Goal: Check status: Verify the current state of an ongoing process or item

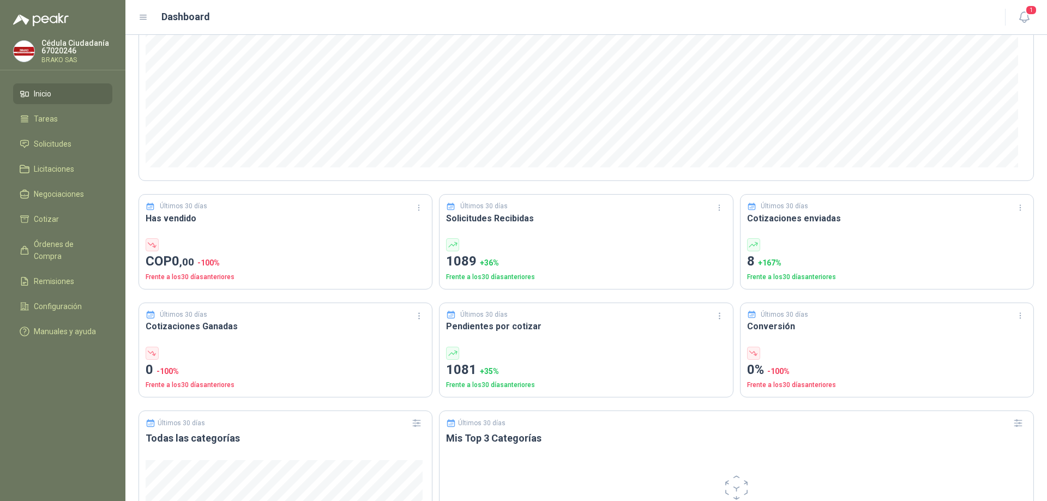
scroll to position [164, 0]
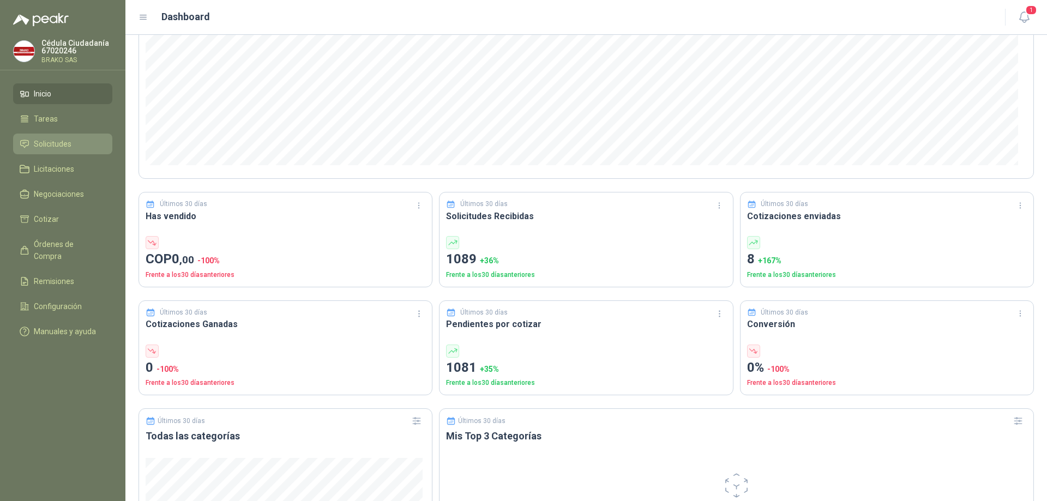
click at [68, 143] on span "Solicitudes" at bounding box center [53, 144] width 38 height 12
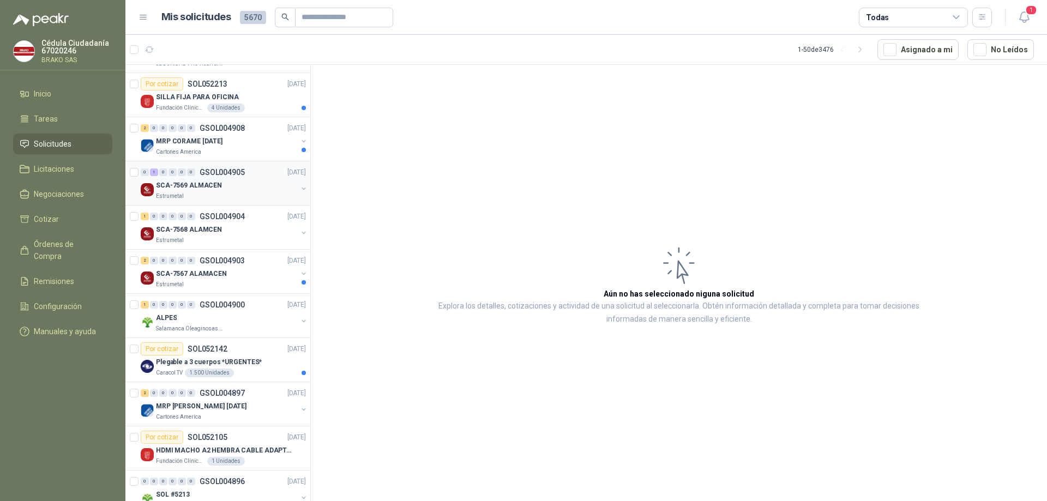
scroll to position [218, 0]
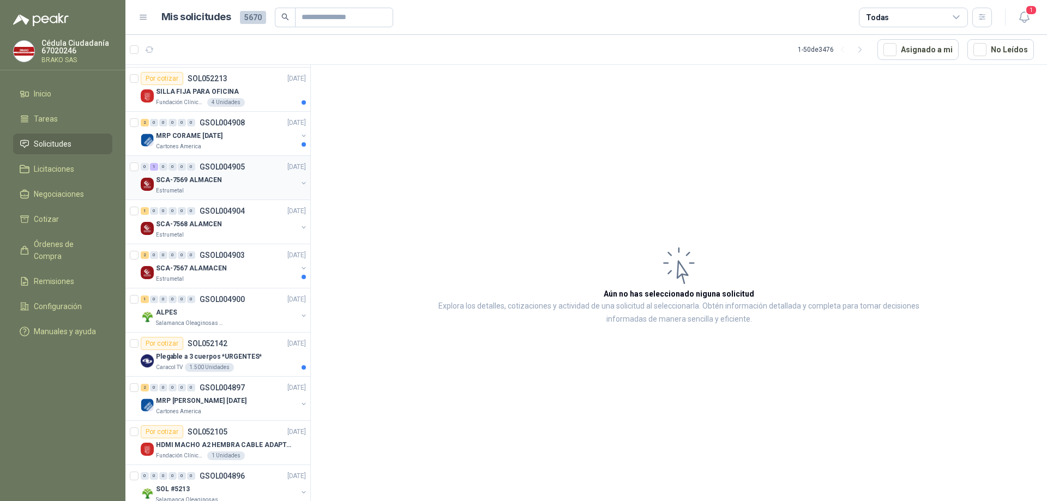
click at [225, 188] on div "Estrumetal" at bounding box center [226, 190] width 141 height 9
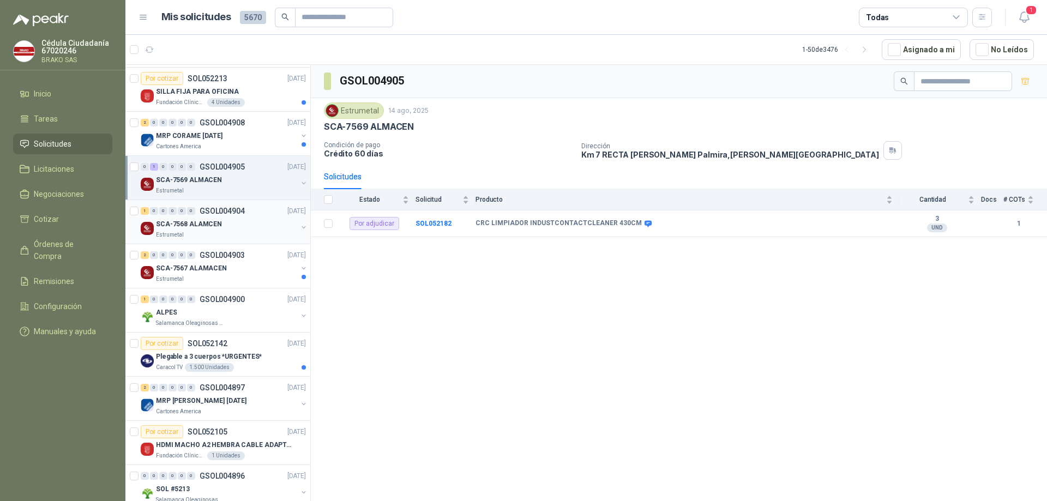
click at [250, 221] on div "SCA-7568 ALAMCEN" at bounding box center [226, 224] width 141 height 13
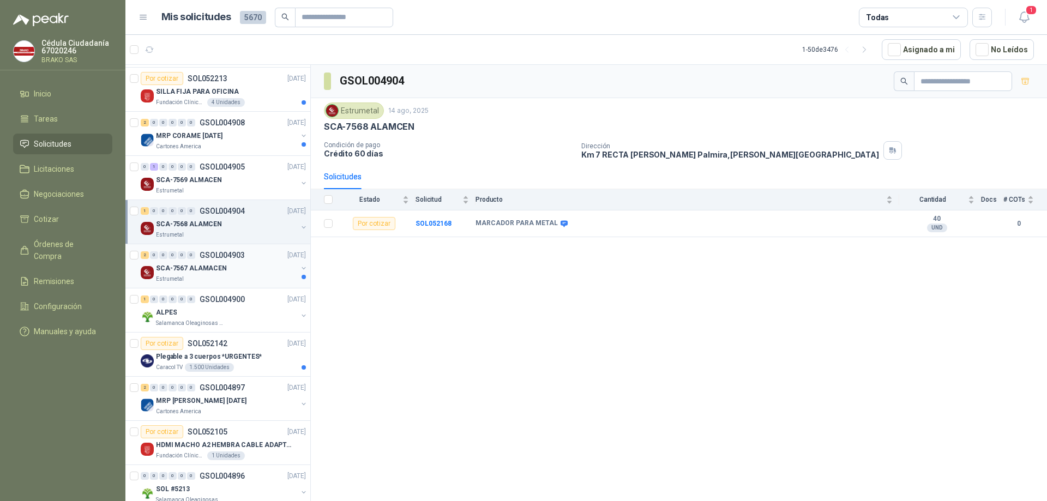
click at [242, 268] on div "SCA-7567 ALAMACEN" at bounding box center [226, 268] width 141 height 13
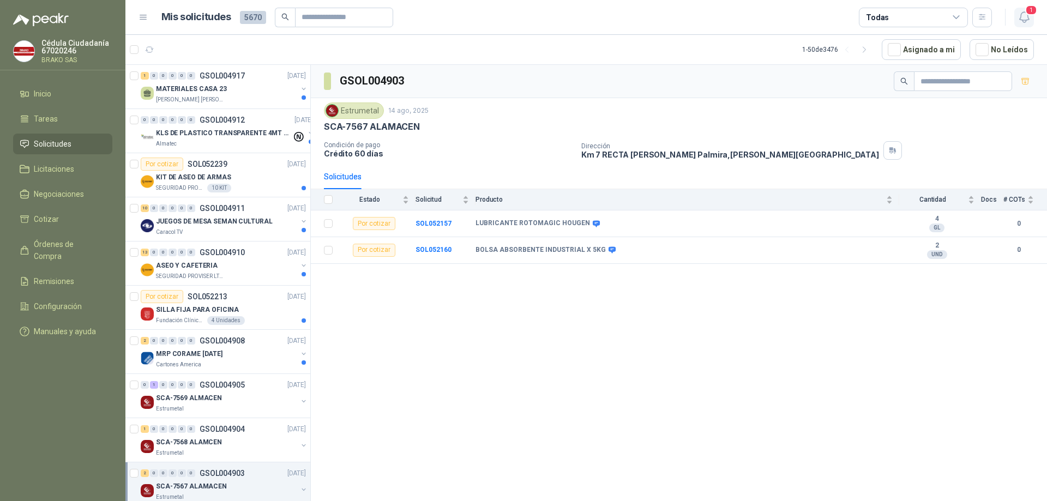
click at [1024, 17] on icon "button" at bounding box center [1025, 17] width 14 height 14
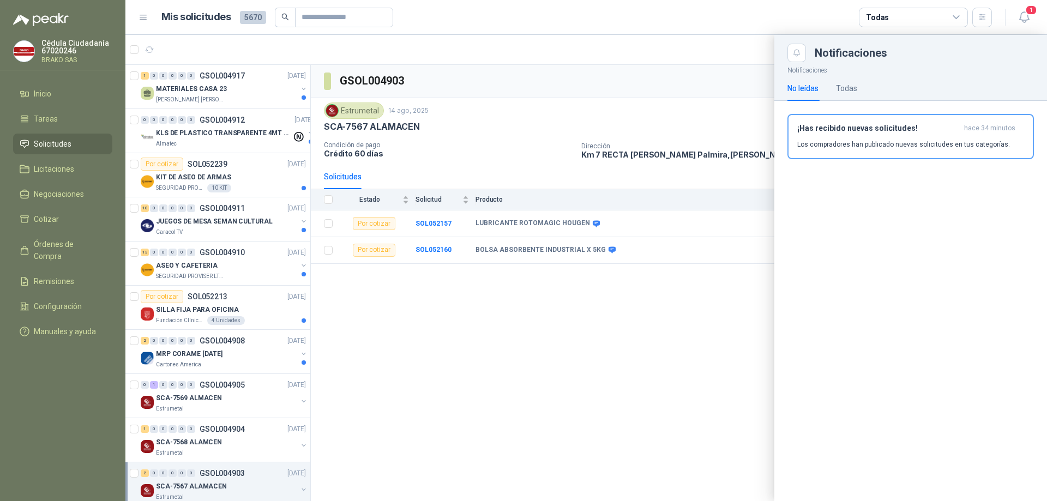
drag, startPoint x: 304, startPoint y: 117, endPoint x: 312, endPoint y: 92, distance: 27.1
click at [312, 92] on div at bounding box center [586, 268] width 922 height 466
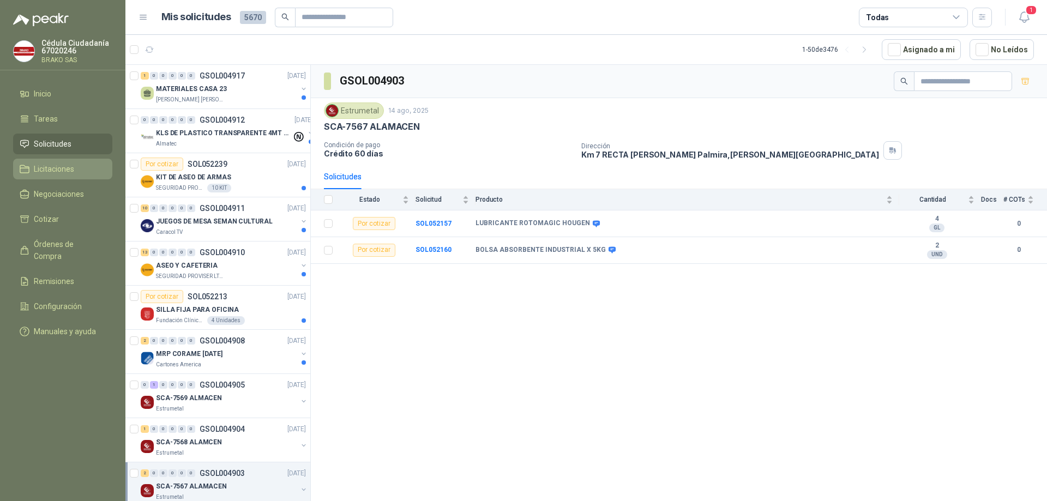
click at [80, 168] on li "Licitaciones" at bounding box center [63, 169] width 86 height 12
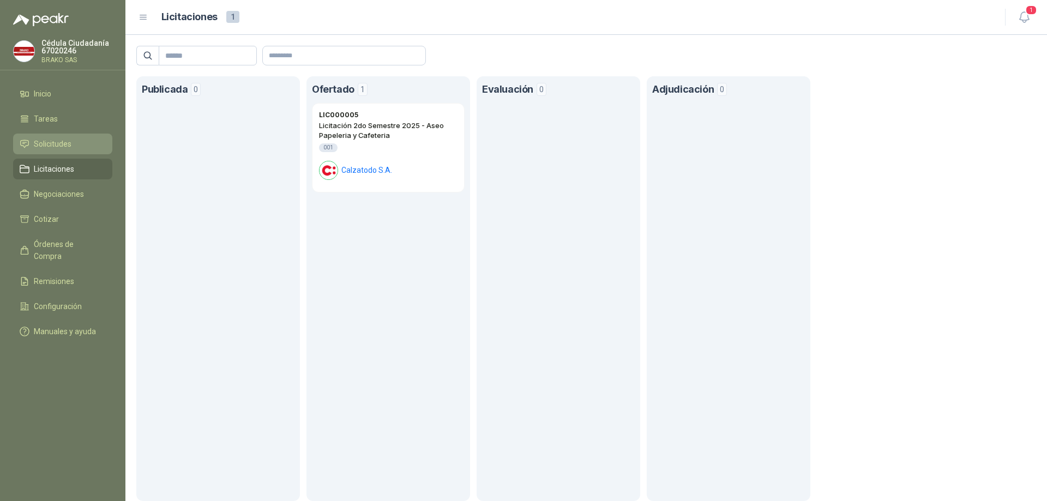
click at [64, 147] on span "Solicitudes" at bounding box center [53, 144] width 38 height 12
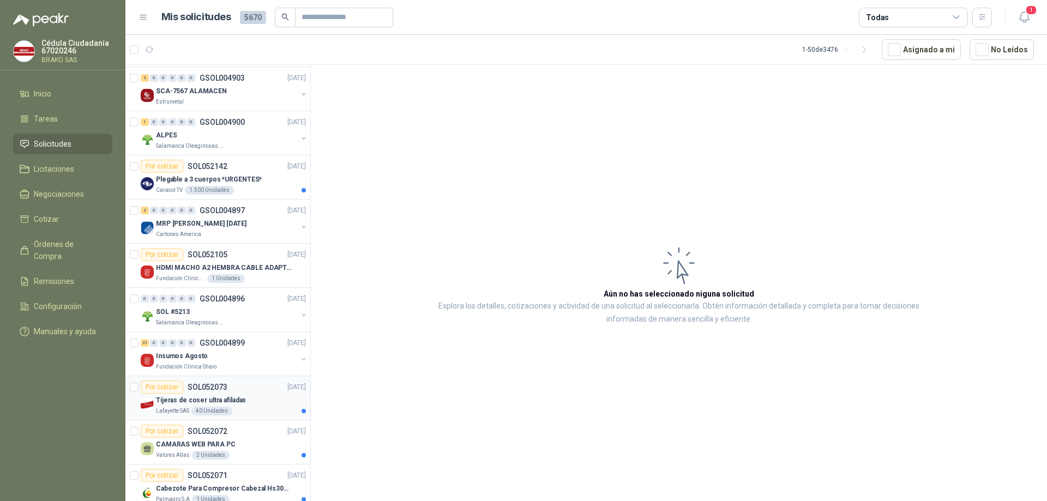
scroll to position [417, 0]
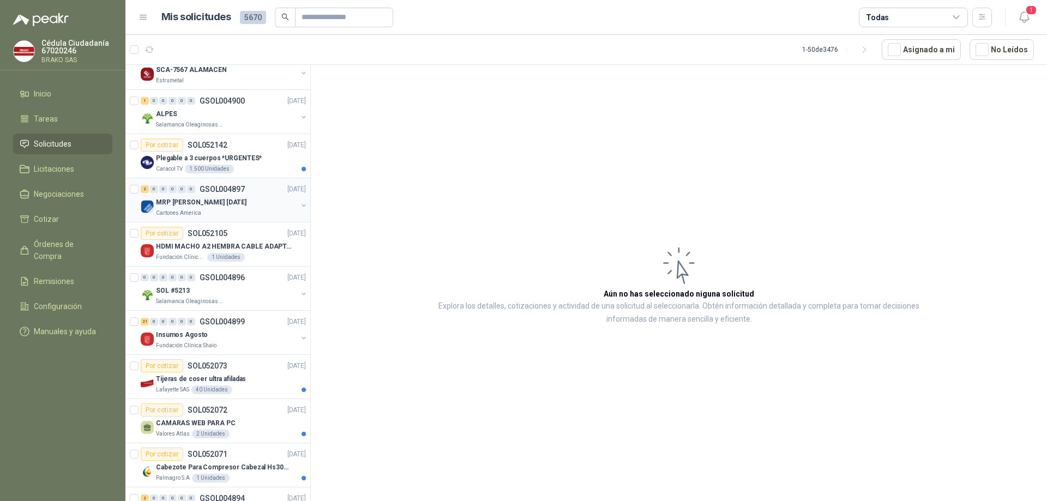
click at [201, 203] on p "MRP [PERSON_NAME] [DATE]" at bounding box center [201, 202] width 91 height 10
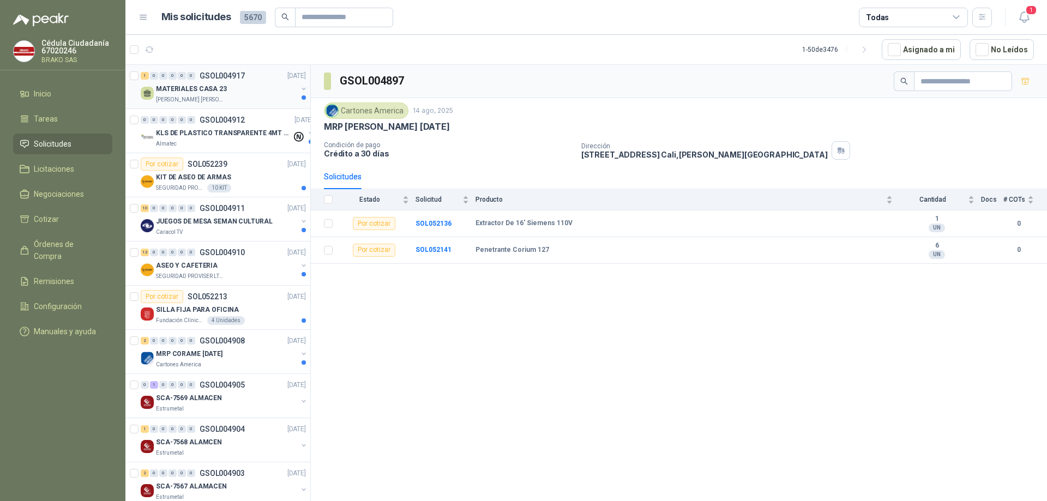
click at [216, 100] on div "[PERSON_NAME] [PERSON_NAME]" at bounding box center [226, 99] width 141 height 9
